Goal: Find specific page/section: Find specific page/section

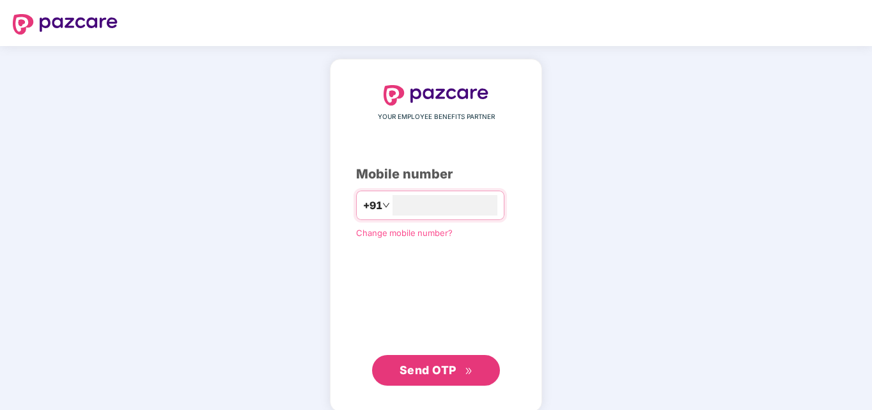
type input "**********"
click at [411, 364] on span "Send OTP" at bounding box center [428, 368] width 57 height 13
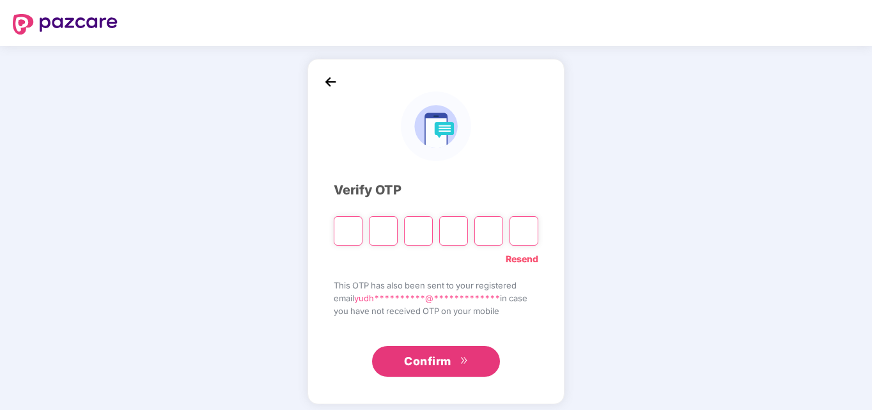
type input "*"
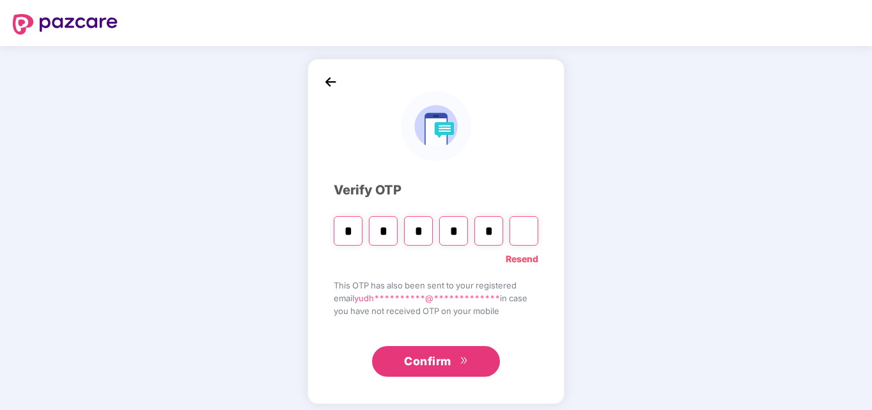
type input "*"
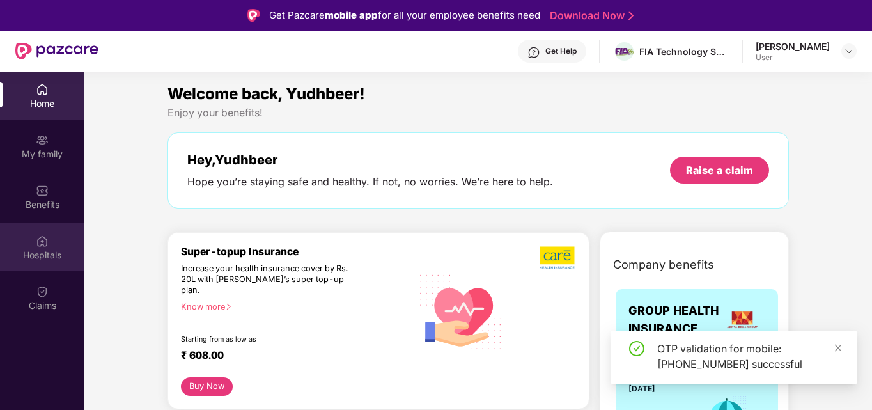
click at [51, 234] on div "Hospitals" at bounding box center [42, 247] width 84 height 48
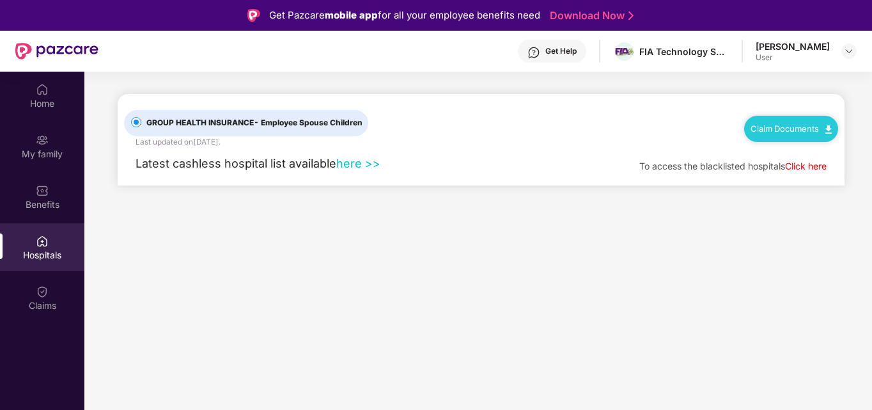
click at [359, 166] on link "here >>" at bounding box center [358, 163] width 44 height 14
